Goal: Task Accomplishment & Management: Use online tool/utility

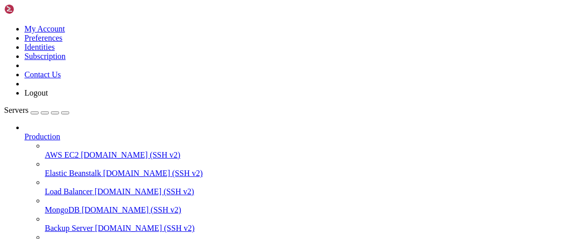
scroll to position [1530, 0]
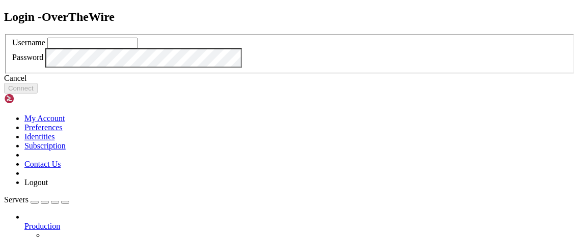
click at [137, 48] on input "text" at bounding box center [92, 43] width 90 height 11
type input "bandit1"
click at [38, 94] on button "Connect" at bounding box center [21, 88] width 34 height 11
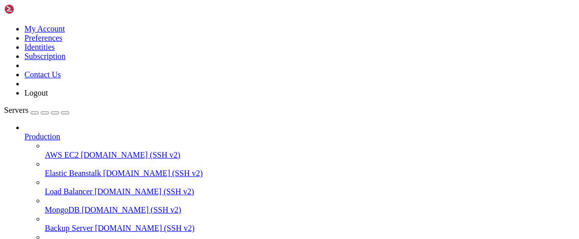
scroll to position [2244, 0]
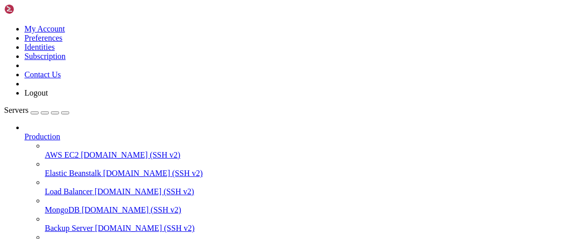
scroll to position [2399, 0]
